Goal: Connect with others: Establish contact or relationships with other users

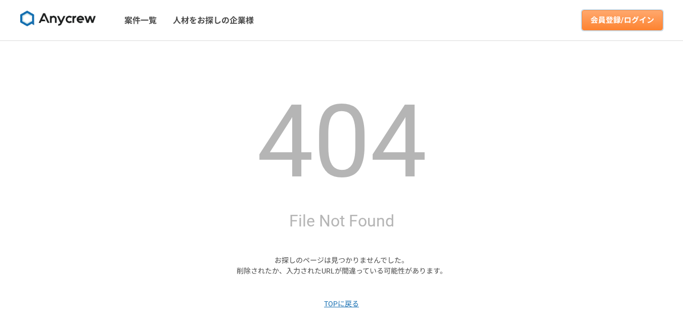
click at [590, 22] on link "会員登録/ログイン" at bounding box center [622, 20] width 81 height 20
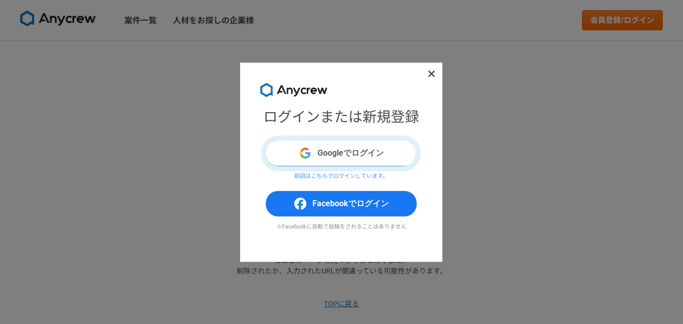
click at [338, 153] on button "Googleでログイン" at bounding box center [341, 153] width 152 height 26
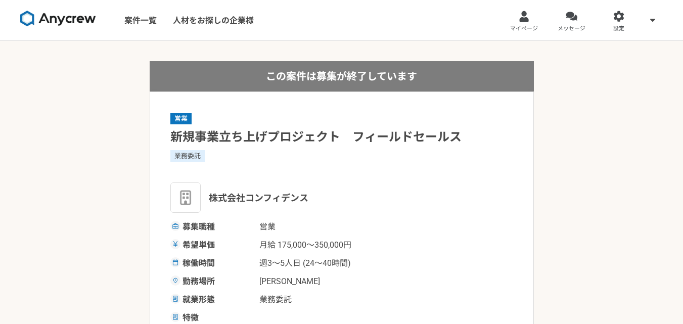
click at [568, 22] on link "メッセージ" at bounding box center [572, 20] width 48 height 40
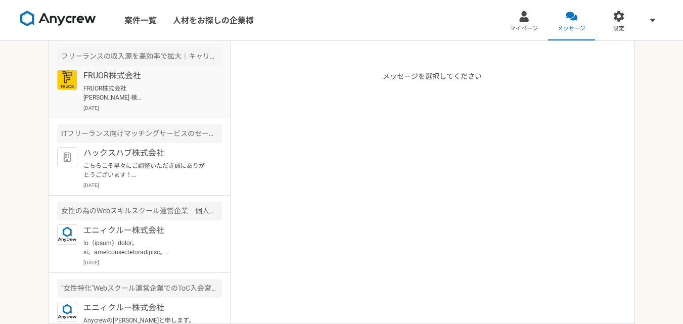
click at [173, 103] on div "FRUOR株式会社 FRUOR株式会社 [PERSON_NAME] 様 お世話になっております。 [PERSON_NAME]です。 お気遣いいただきありがとう…" at bounding box center [152, 91] width 139 height 42
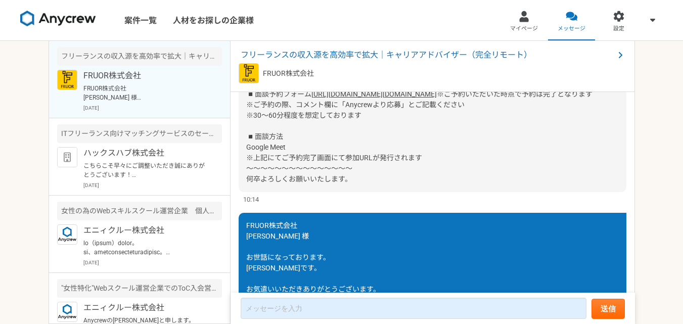
scroll to position [774, 0]
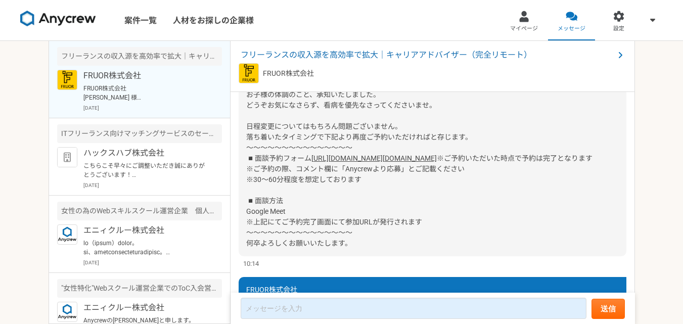
click at [364, 162] on link "[URL][DOMAIN_NAME][DOMAIN_NAME]" at bounding box center [373, 158] width 125 height 8
